Goal: Obtain resource: Download file/media

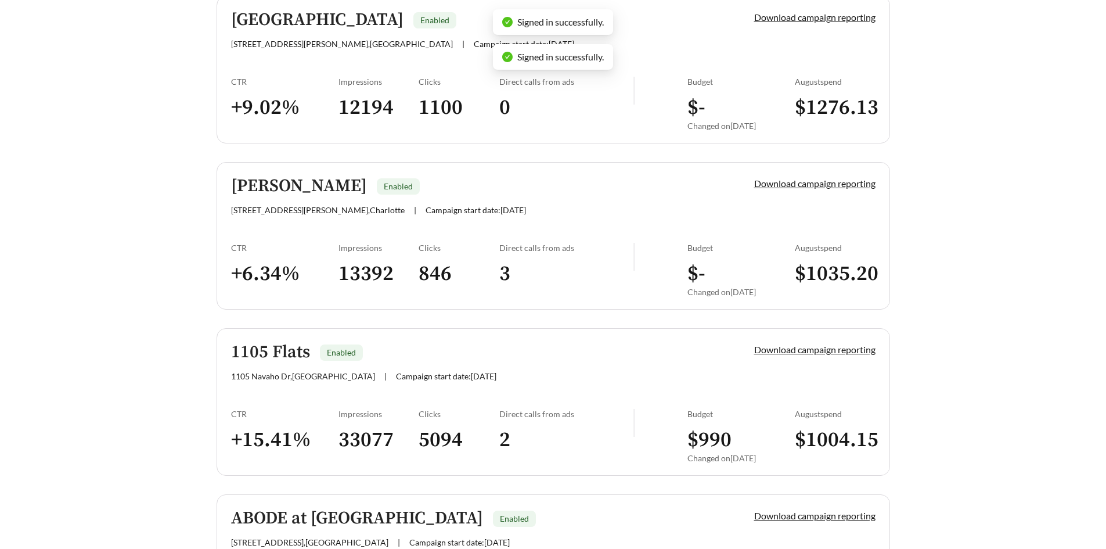
scroll to position [348, 0]
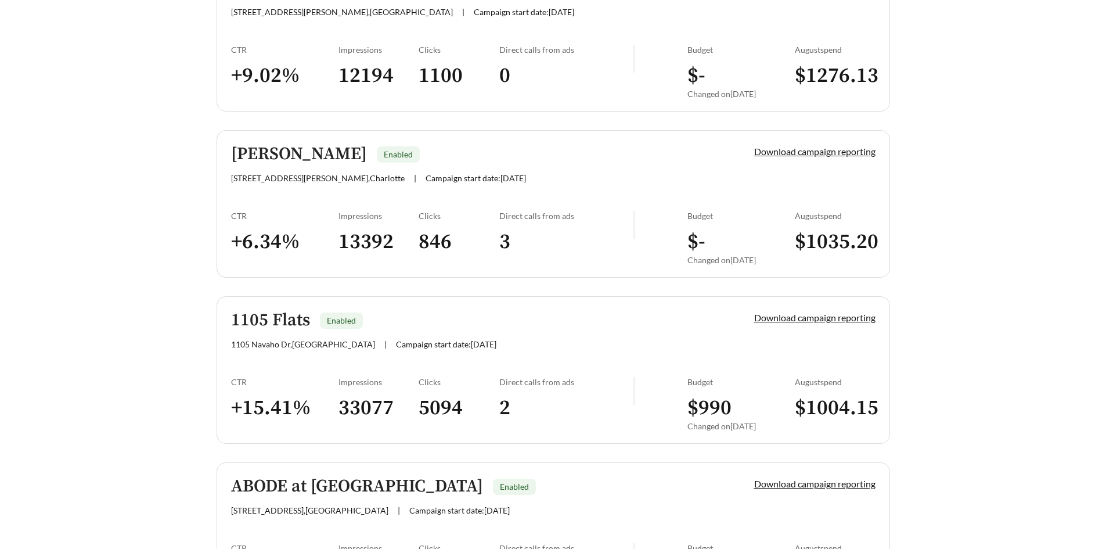
click at [714, 389] on div "Budget $ 990 Changed on [DATE]" at bounding box center [741, 408] width 107 height 62
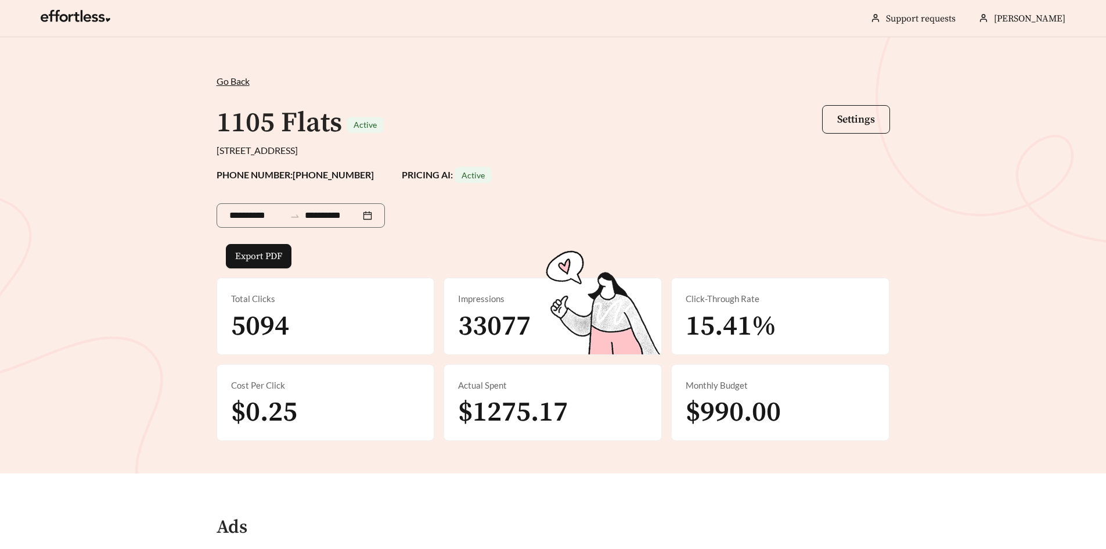
click at [235, 78] on span "Go Back" at bounding box center [233, 80] width 33 height 11
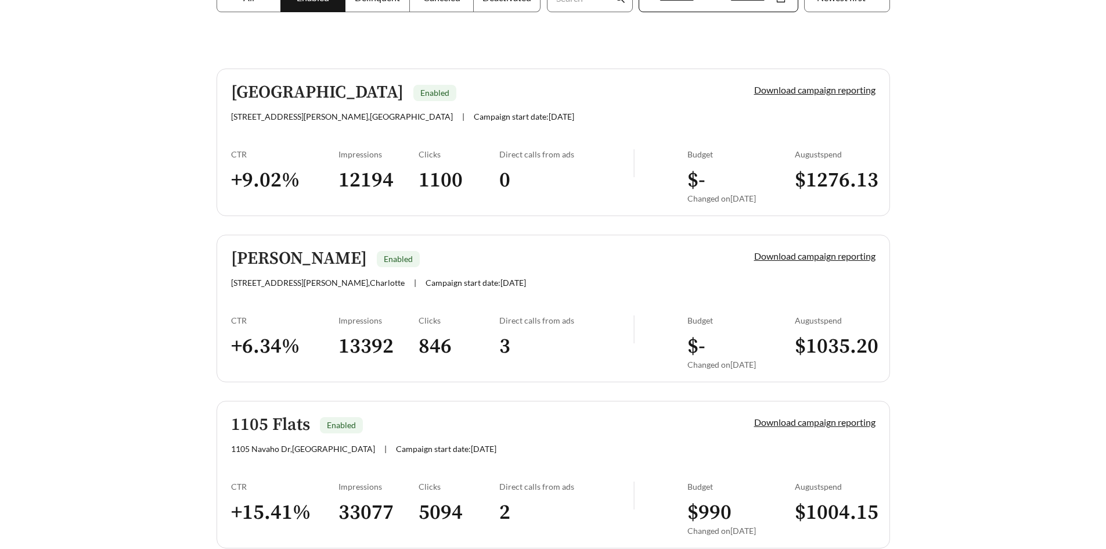
scroll to position [290, 0]
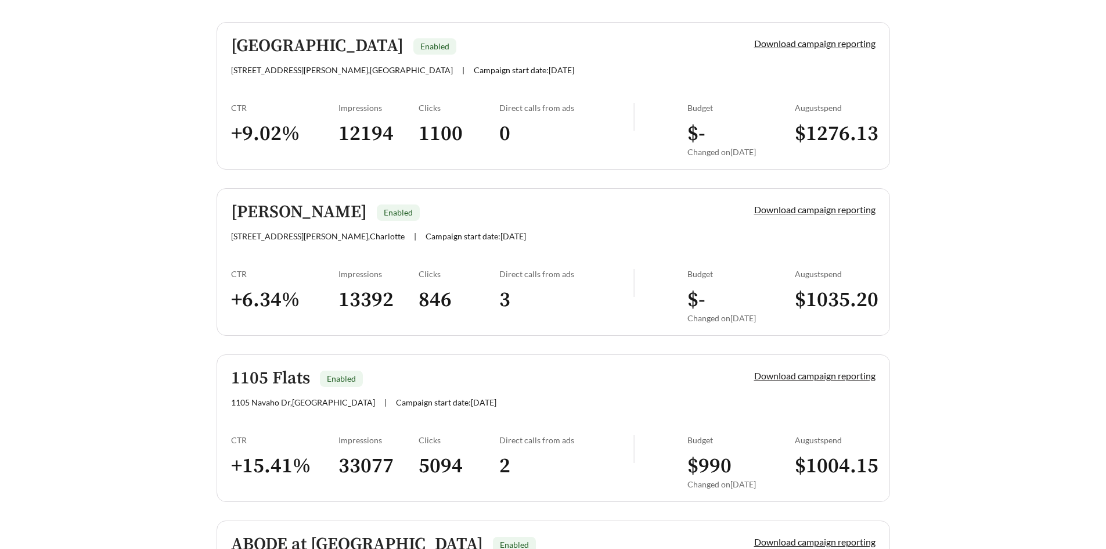
click at [761, 378] on link "Download campaign reporting" at bounding box center [814, 375] width 121 height 11
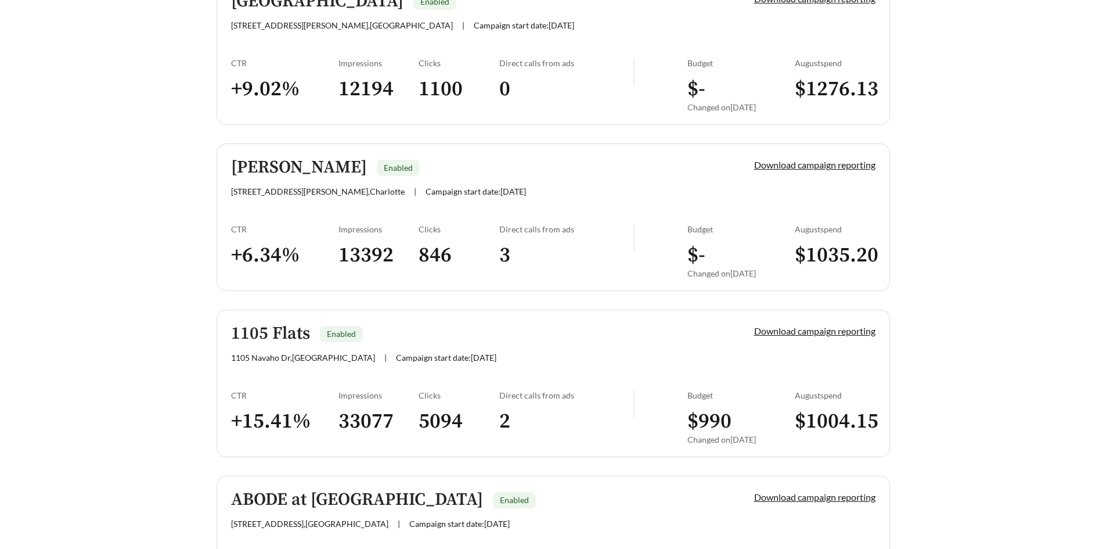
scroll to position [348, 0]
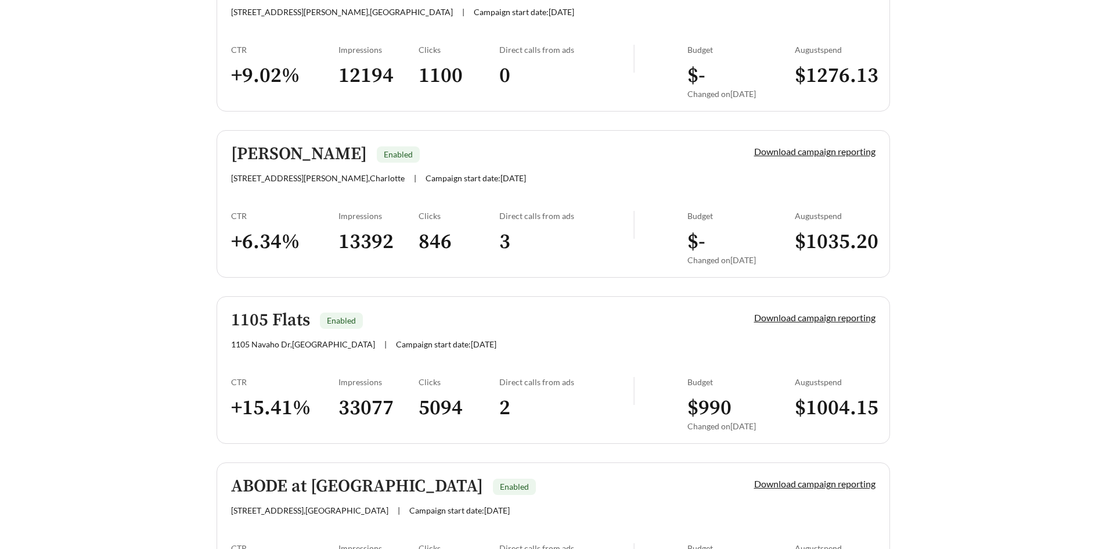
click at [966, 353] on main "**********" at bounding box center [553, 491] width 1106 height 1604
click at [805, 319] on link "Download campaign reporting" at bounding box center [814, 317] width 121 height 11
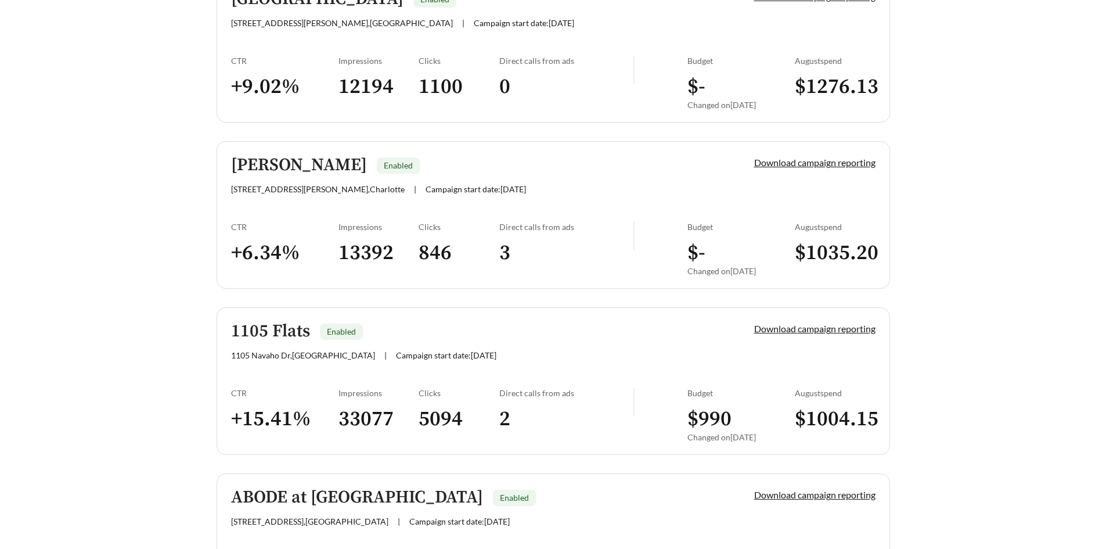
scroll to position [348, 0]
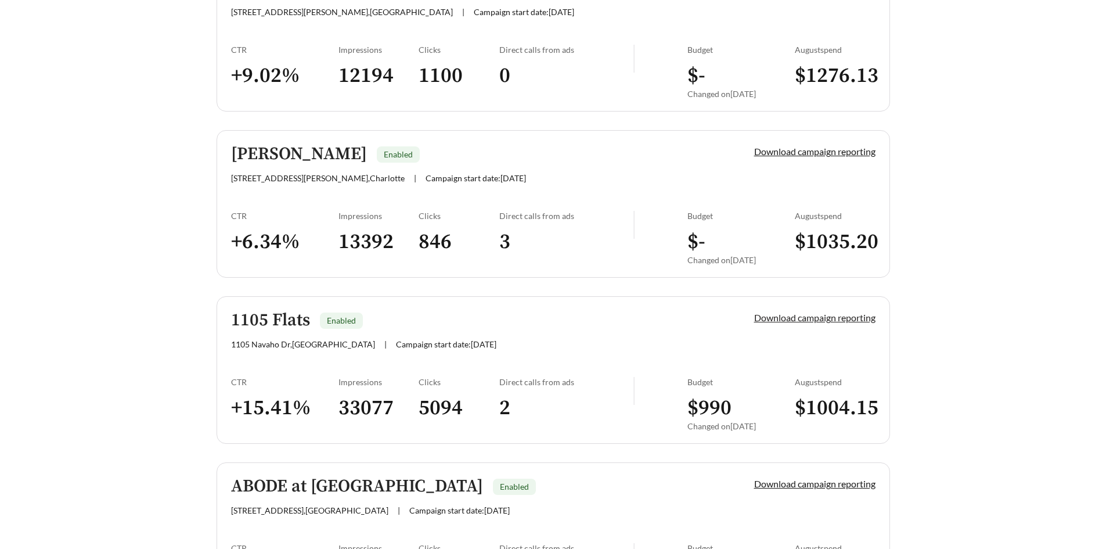
click at [767, 319] on link "Download campaign reporting" at bounding box center [814, 317] width 121 height 11
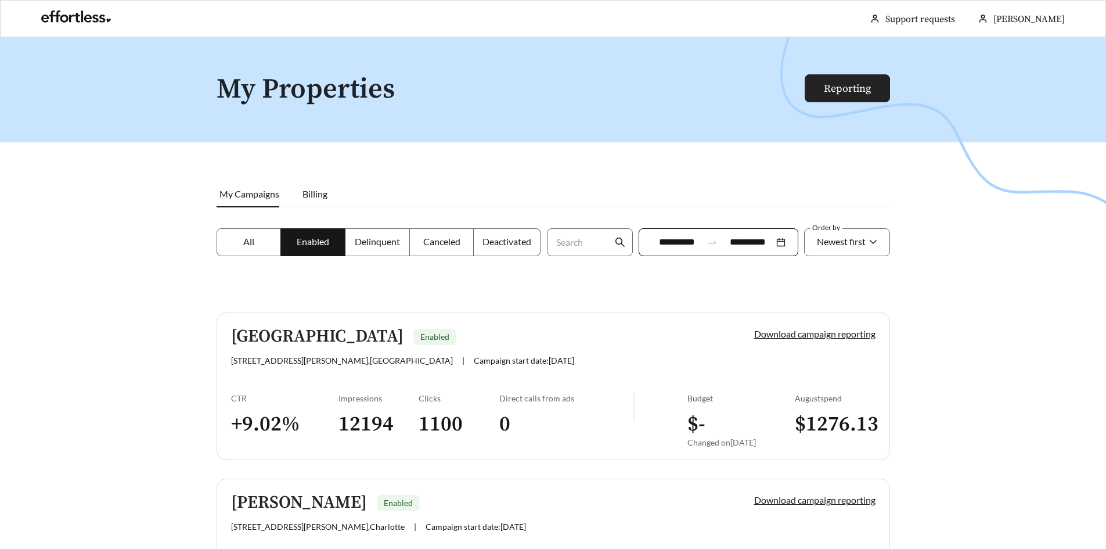
click at [852, 85] on link "Reporting" at bounding box center [847, 88] width 47 height 13
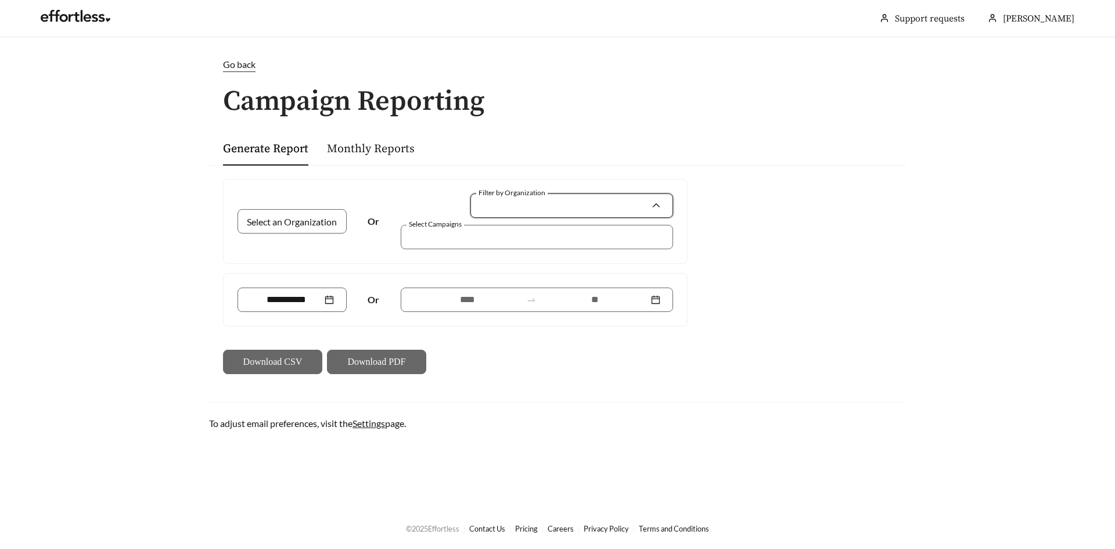
click at [492, 211] on input "Filter by Organization" at bounding box center [567, 205] width 168 height 23
click at [487, 201] on input "Filter by Organization" at bounding box center [567, 205] width 168 height 23
click at [365, 149] on link "Monthly Reports" at bounding box center [371, 149] width 88 height 15
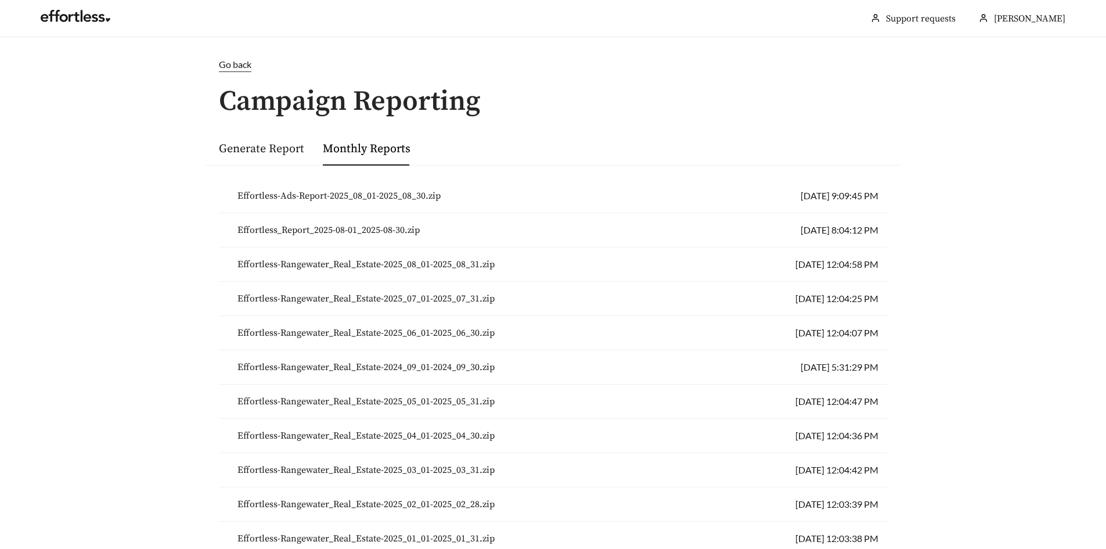
click at [412, 401] on span "Effortless-Rangewater_Real_Estate-2025_05_01-2025_05_31.zip" at bounding box center [366, 401] width 257 height 14
click at [261, 148] on link "Generate Report" at bounding box center [261, 149] width 85 height 15
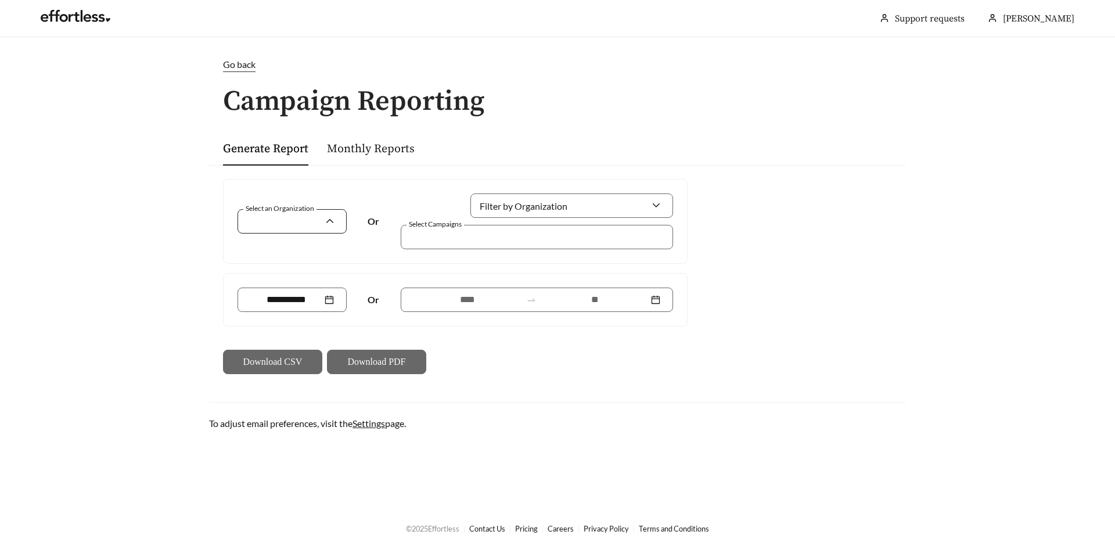
click at [317, 221] on input "Select an Organization" at bounding box center [287, 221] width 74 height 23
click at [318, 227] on input "Select an Organization" at bounding box center [287, 221] width 74 height 23
click at [505, 240] on div at bounding box center [529, 237] width 246 height 16
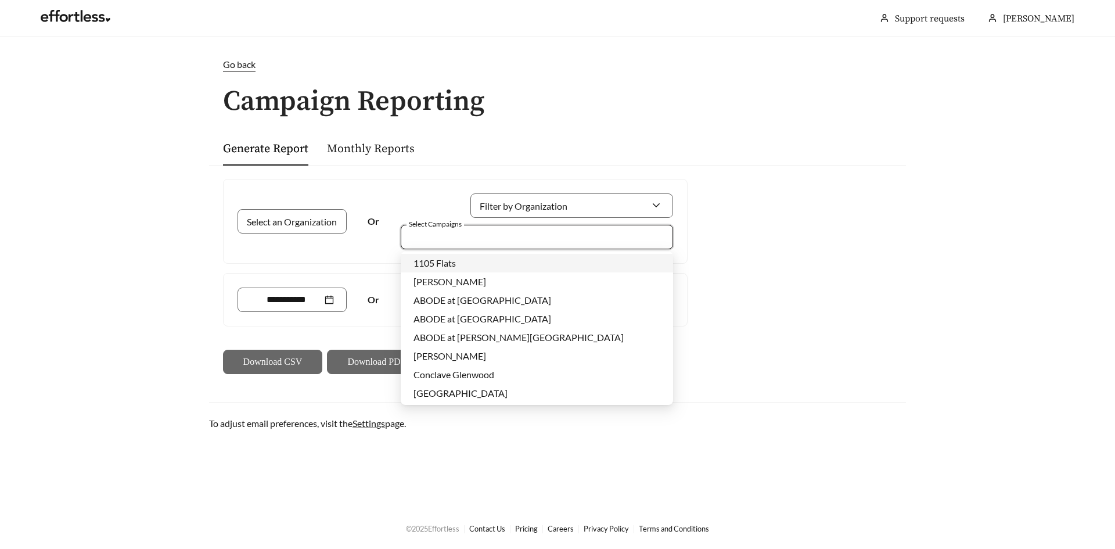
click at [494, 259] on div "1105 Flats" at bounding box center [536, 263] width 247 height 13
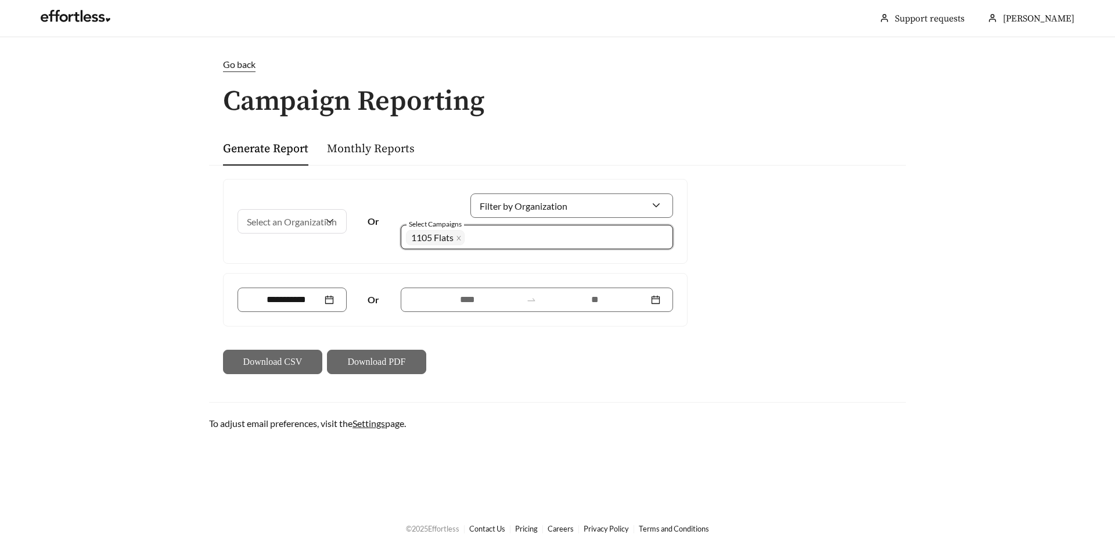
click at [313, 250] on div "Select an Organization Or Filter by Organization Select Campaigns 1733 1105 Fla…" at bounding box center [455, 221] width 463 height 84
click at [328, 297] on div at bounding box center [292, 300] width 84 height 14
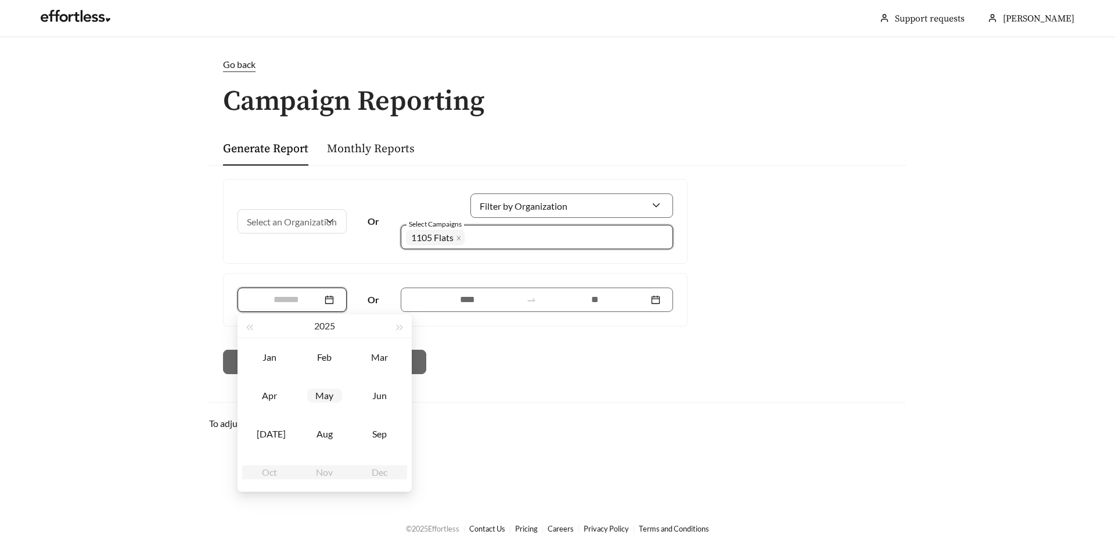
click at [328, 395] on div "May" at bounding box center [324, 396] width 35 height 14
type input "*******"
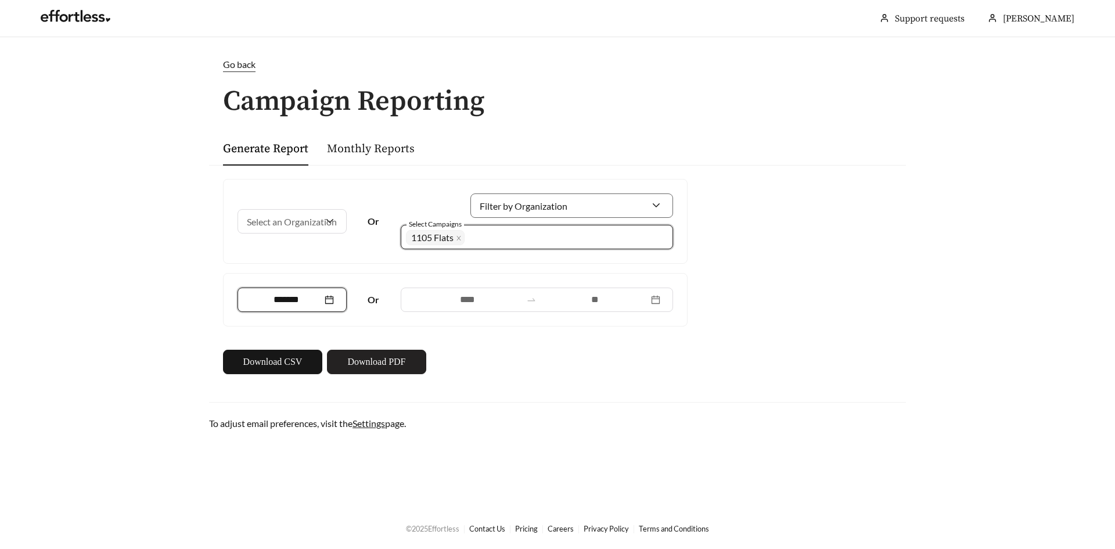
click at [363, 361] on span "Download PDF" at bounding box center [376, 362] width 58 height 14
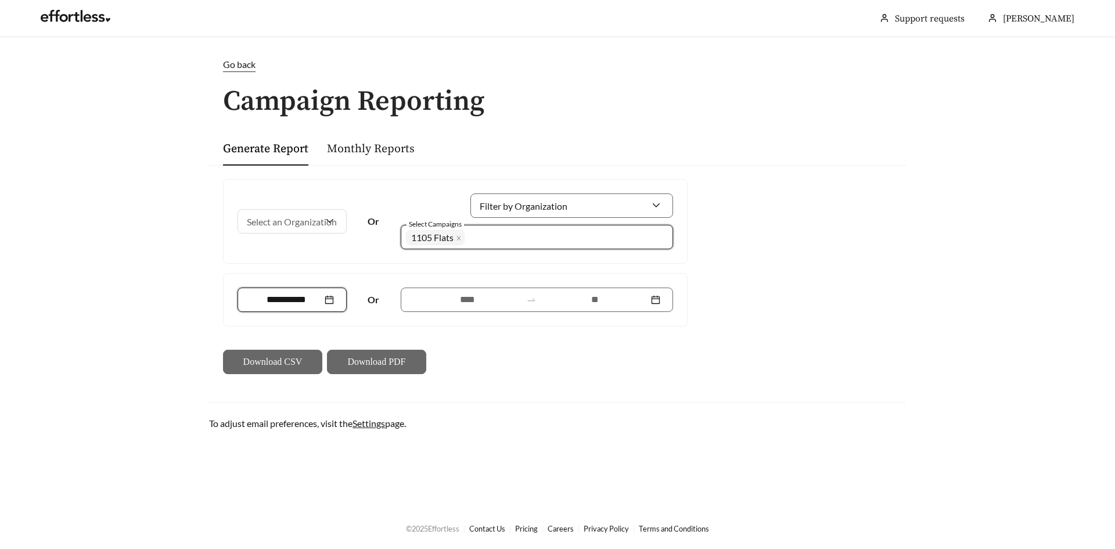
click at [304, 304] on input at bounding box center [286, 300] width 72 height 14
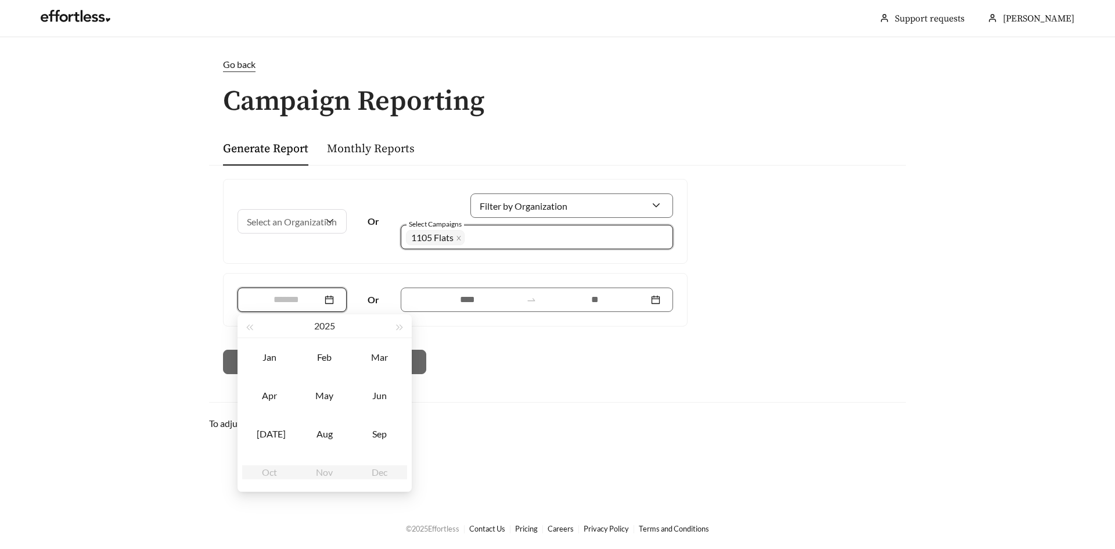
click at [271, 387] on td "Apr" at bounding box center [269, 395] width 55 height 38
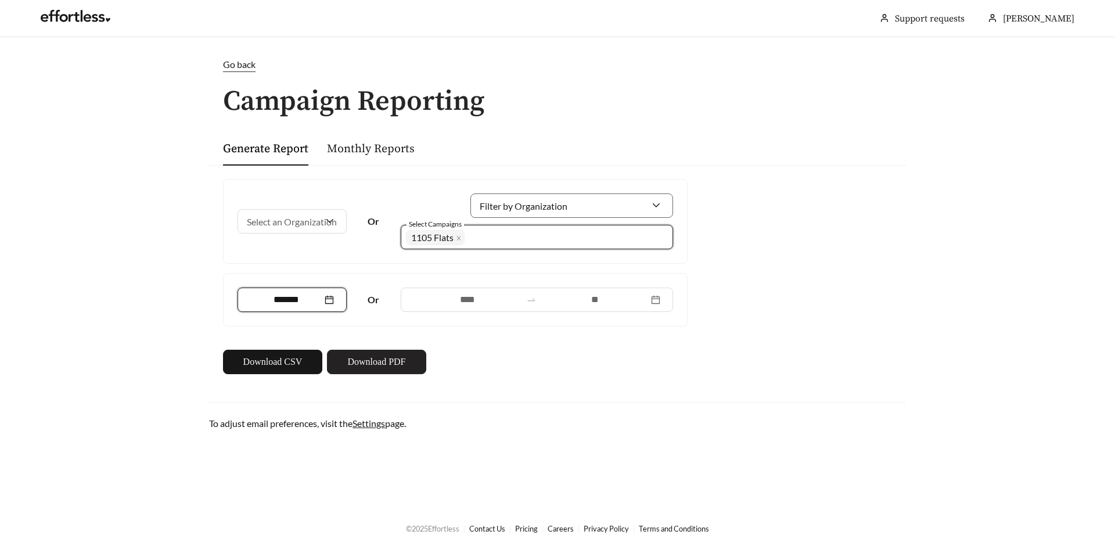
click at [359, 361] on span "Download PDF" at bounding box center [376, 362] width 58 height 14
click at [323, 300] on div "*******" at bounding box center [292, 300] width 84 height 14
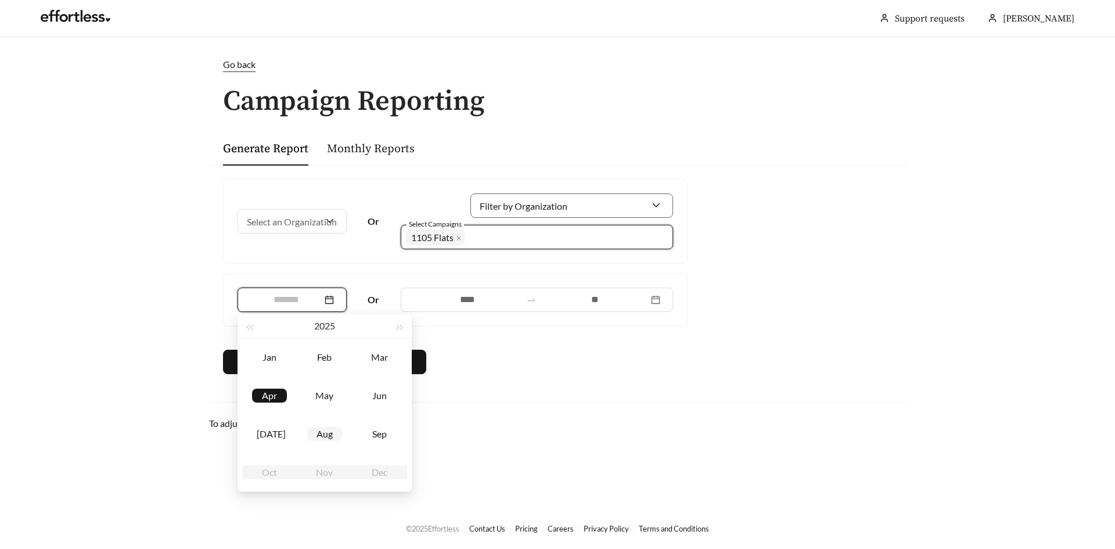
click at [328, 434] on div "Aug" at bounding box center [324, 434] width 35 height 14
type input "*******"
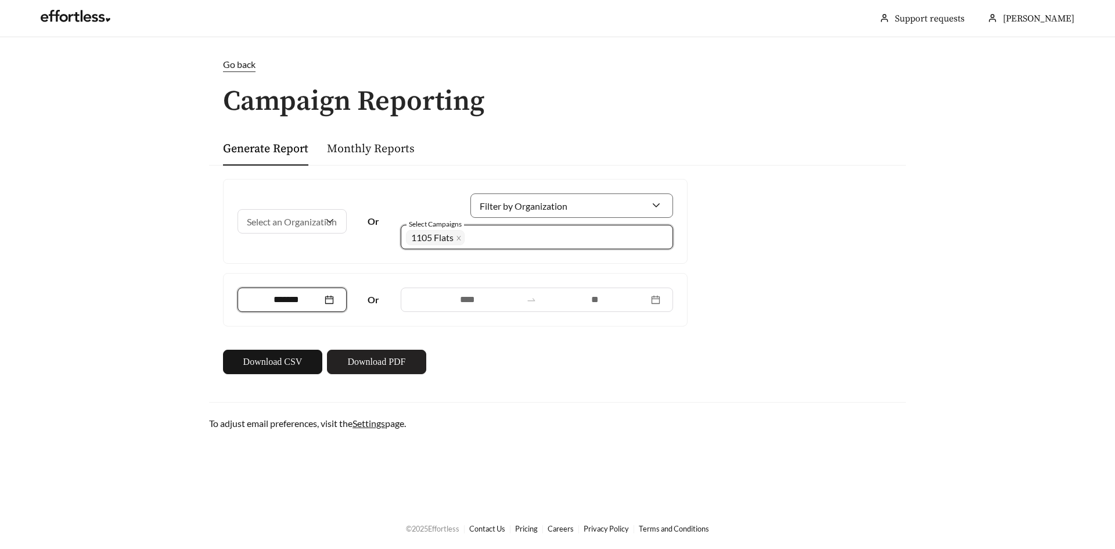
click at [386, 364] on span "Download PDF" at bounding box center [376, 362] width 58 height 14
click at [236, 66] on span "Go back" at bounding box center [239, 64] width 33 height 11
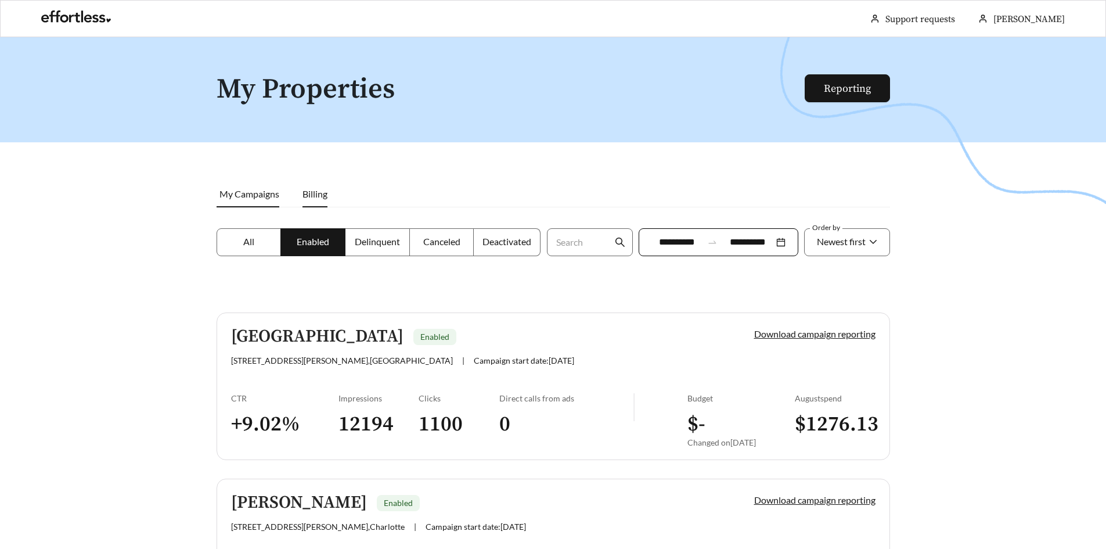
click at [315, 187] on li "Billing" at bounding box center [315, 194] width 48 height 27
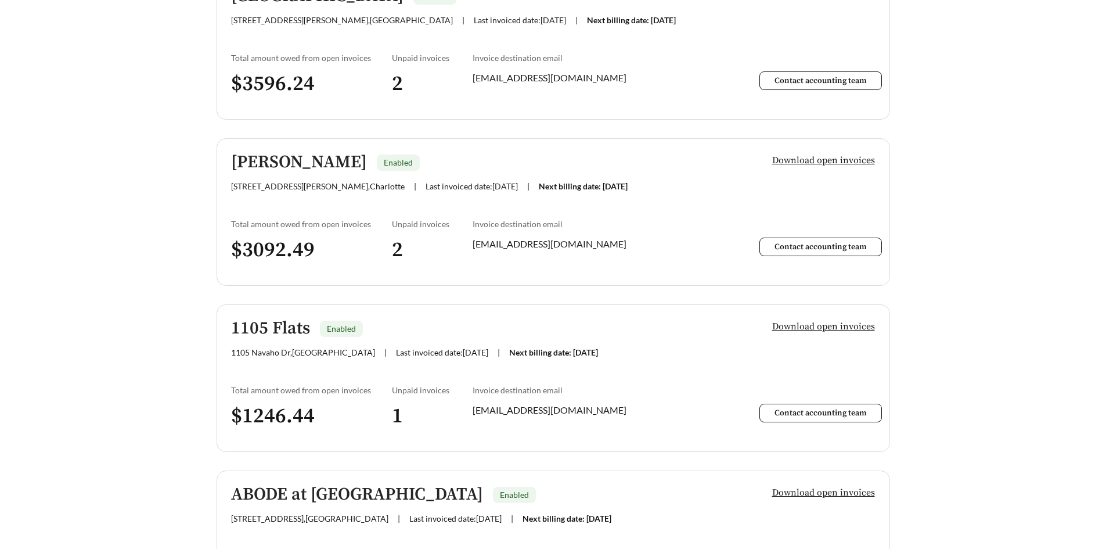
scroll to position [348, 0]
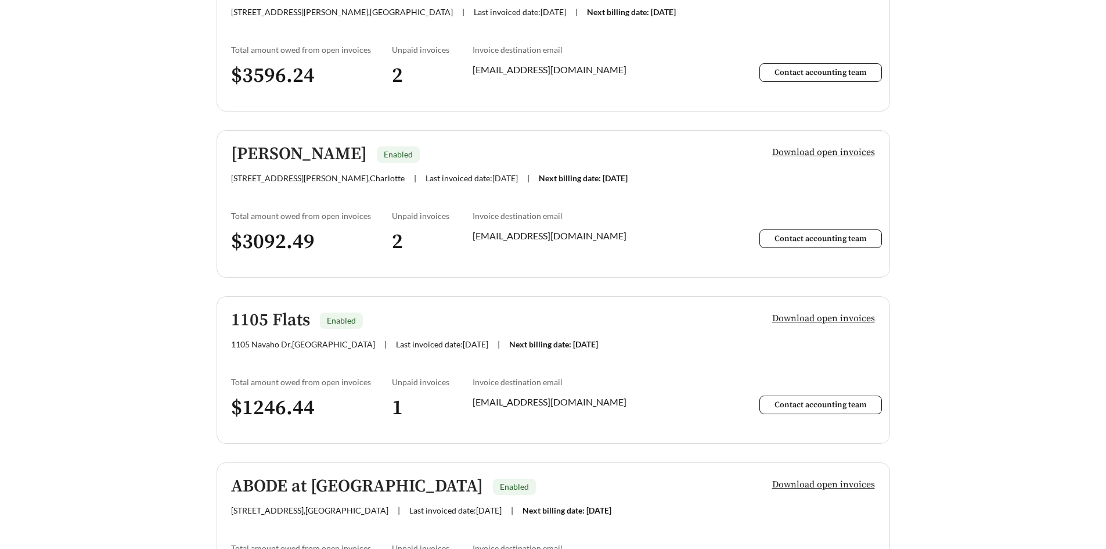
click at [275, 322] on h5 "1105 Flats" at bounding box center [270, 320] width 79 height 19
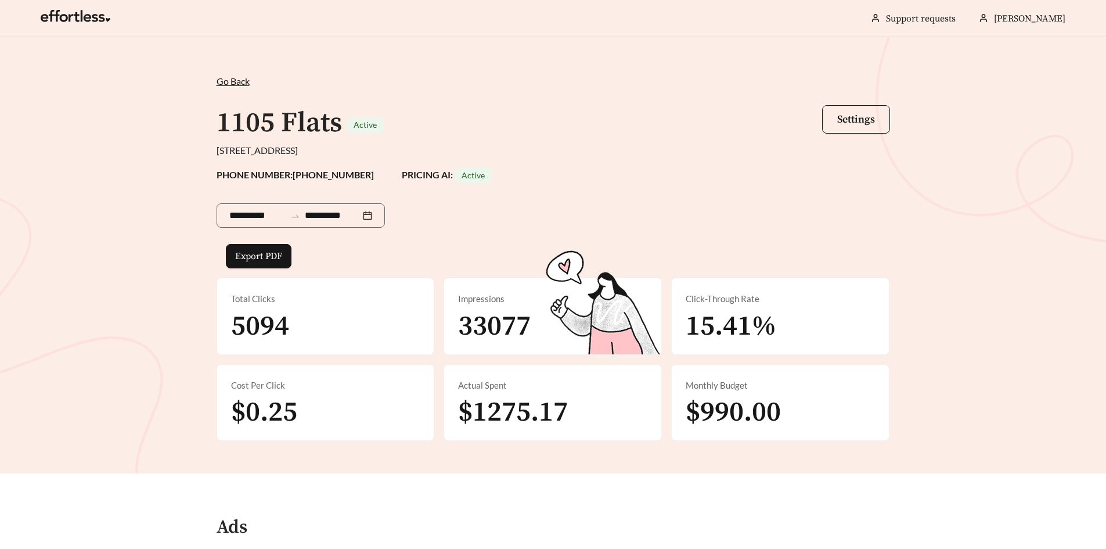
click at [239, 77] on span "Go Back" at bounding box center [233, 80] width 33 height 11
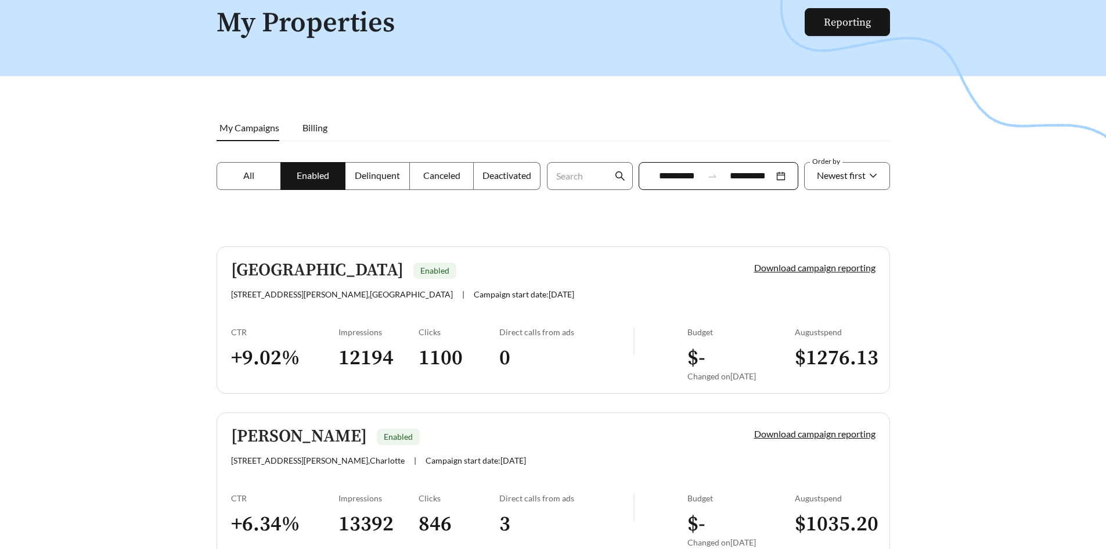
scroll to position [58, 0]
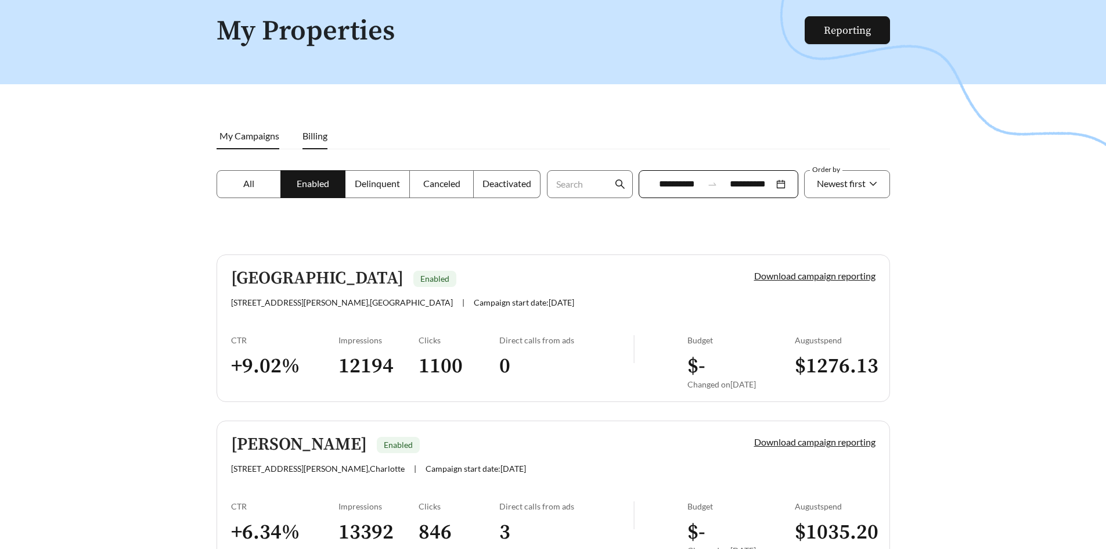
click at [305, 142] on li "Billing" at bounding box center [315, 136] width 48 height 27
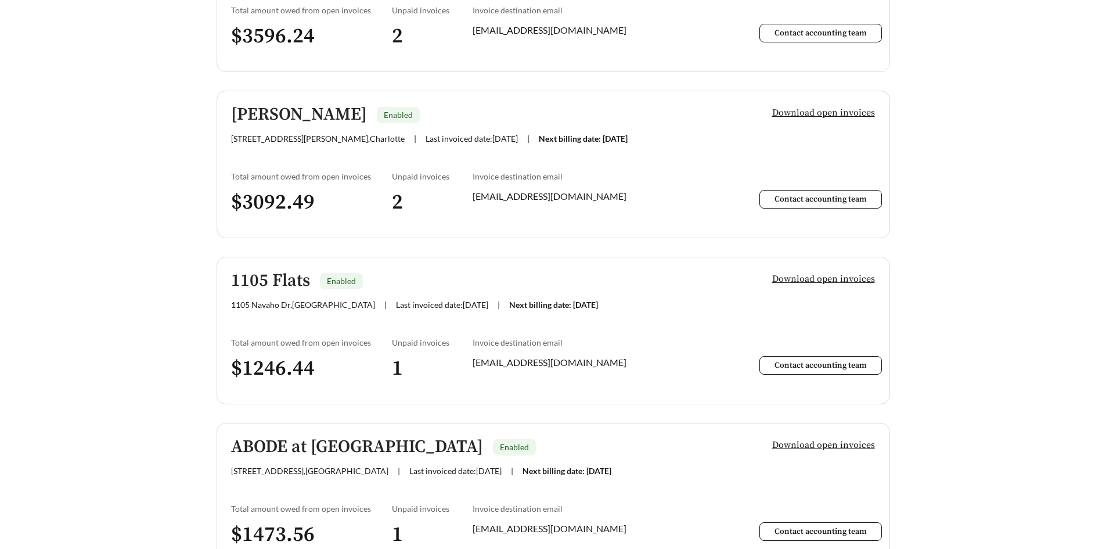
scroll to position [407, 0]
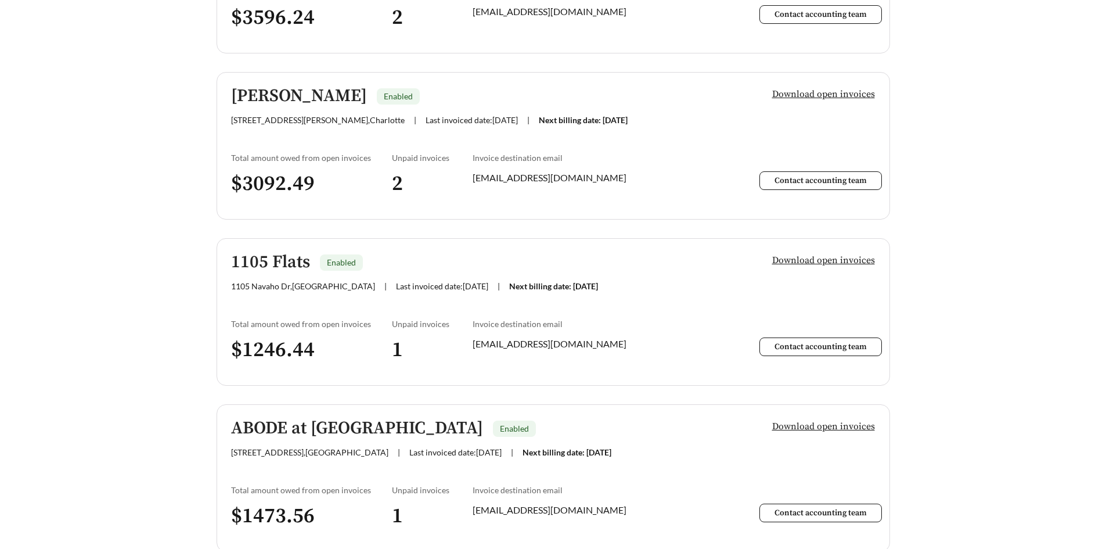
click at [796, 261] on span "Download open invoices" at bounding box center [823, 260] width 103 height 14
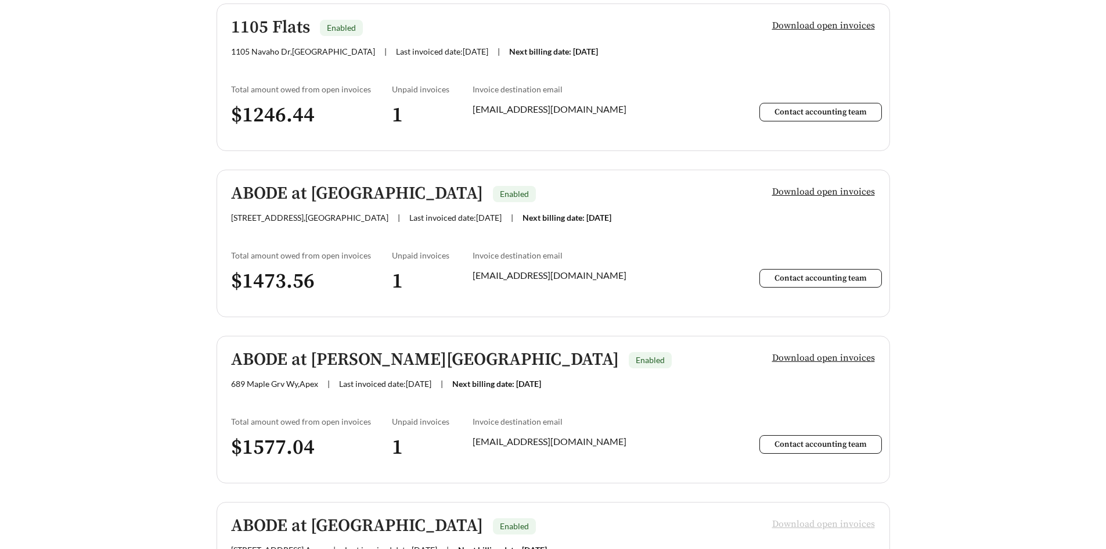
scroll to position [639, 0]
